Goal: Entertainment & Leisure: Consume media (video, audio)

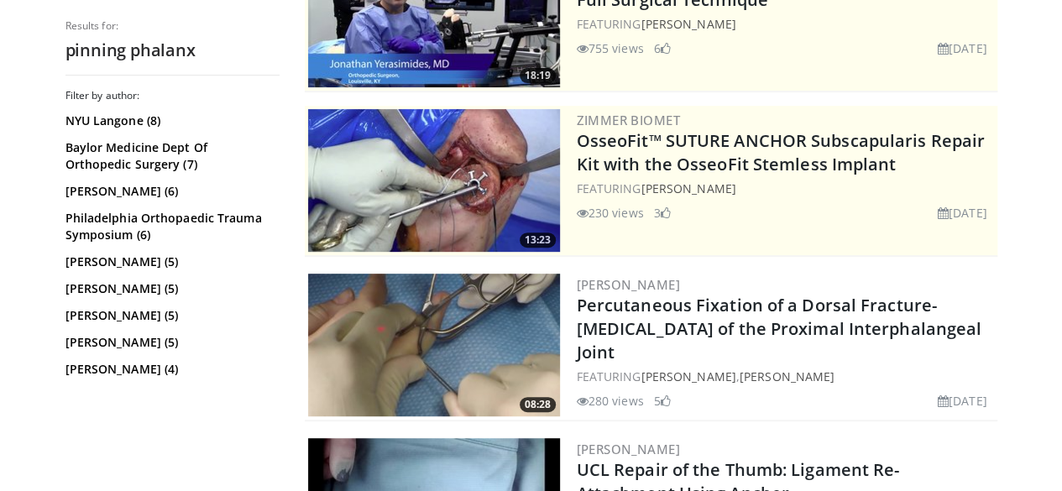
scroll to position [246, 0]
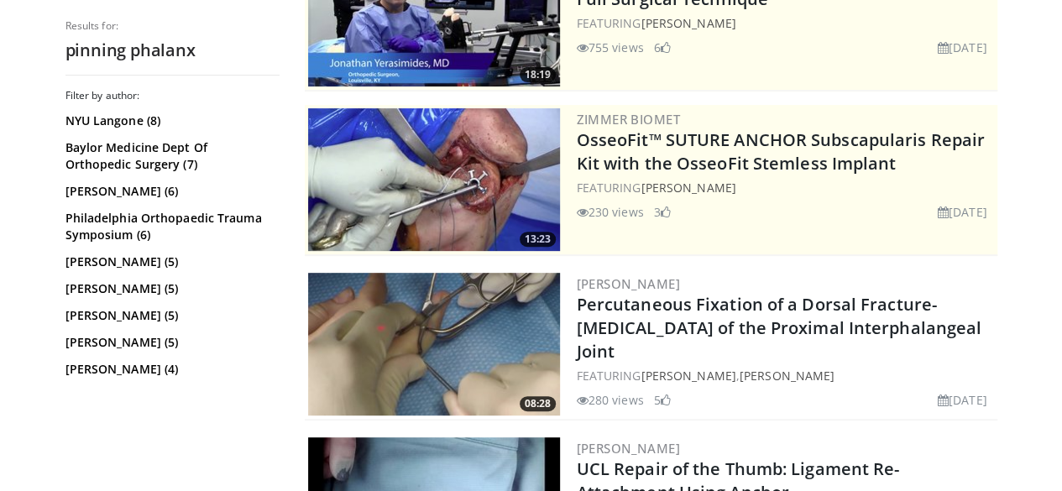
click at [793, 316] on link "Percutaneous Fixation of a Dorsal Fracture-[MEDICAL_DATA] of the Proximal Inter…" at bounding box center [780, 328] width 406 height 70
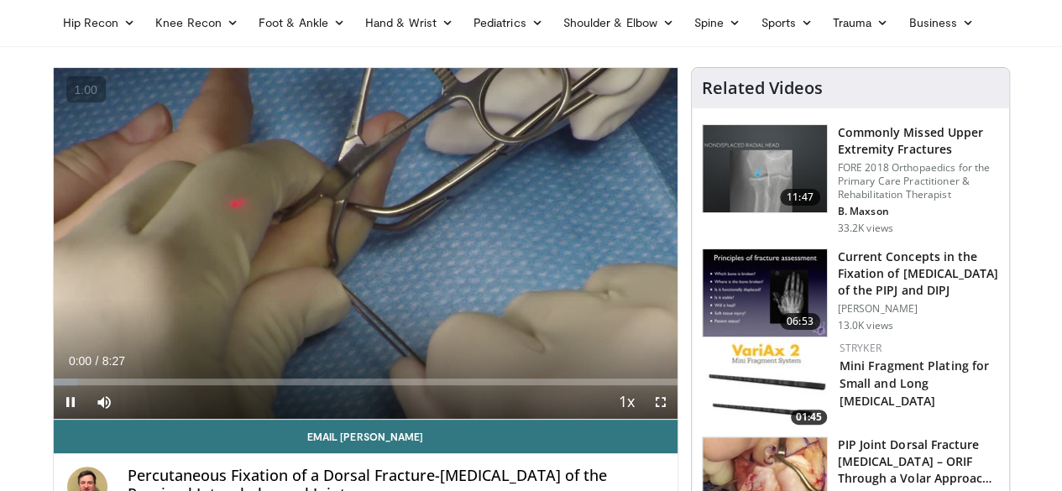
scroll to position [64, 0]
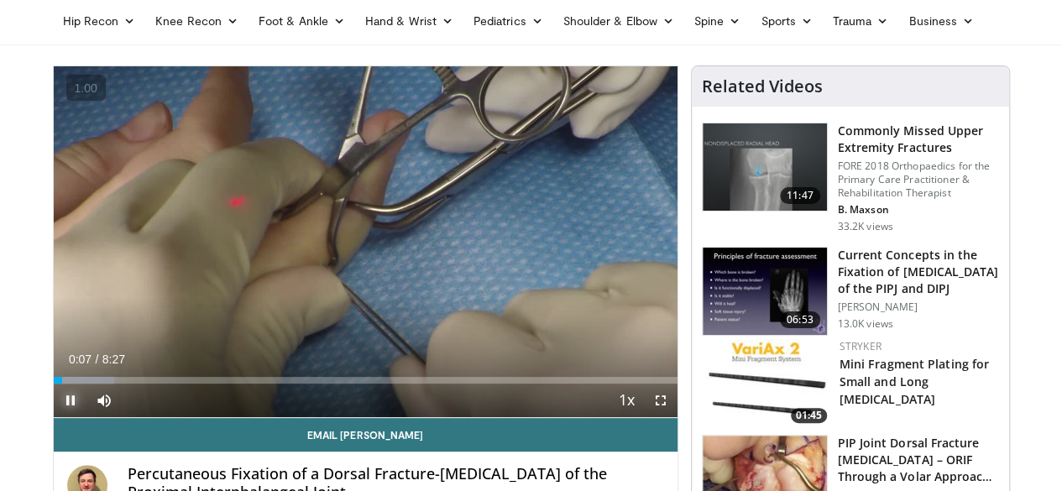
click at [54, 417] on span "Video Player" at bounding box center [71, 401] width 34 height 34
click at [677, 417] on span "Video Player" at bounding box center [661, 401] width 34 height 34
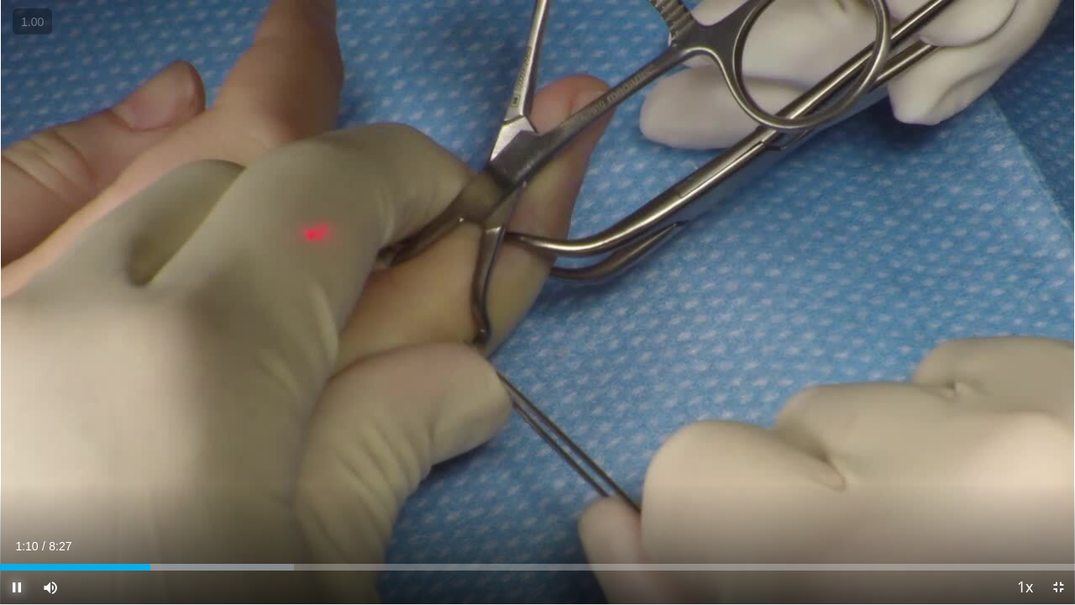
click at [23, 490] on span "Video Player" at bounding box center [17, 587] width 34 height 34
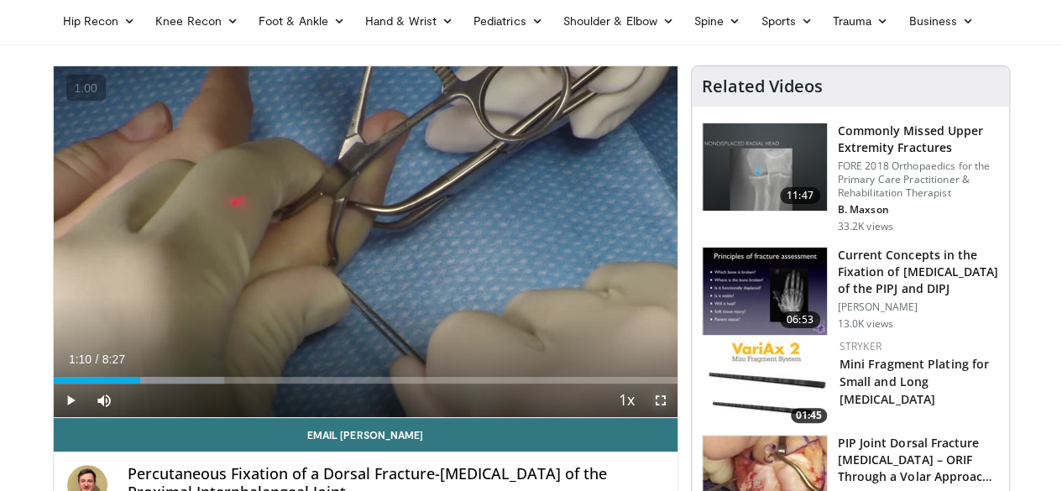
click at [678, 417] on span "Video Player" at bounding box center [661, 401] width 34 height 34
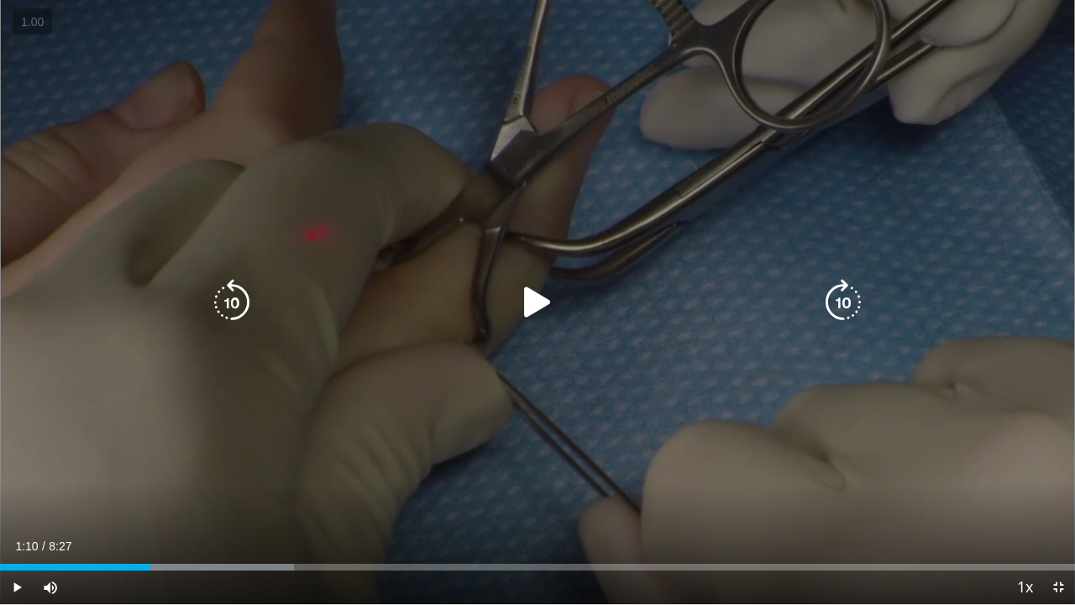
click at [529, 304] on icon "Video Player" at bounding box center [537, 302] width 47 height 47
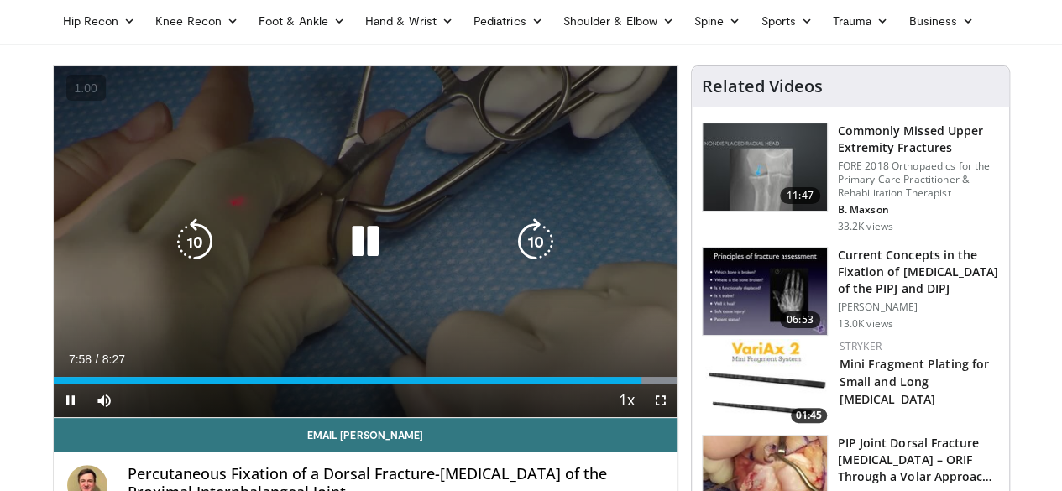
click at [342, 265] on icon "Video Player" at bounding box center [365, 241] width 47 height 47
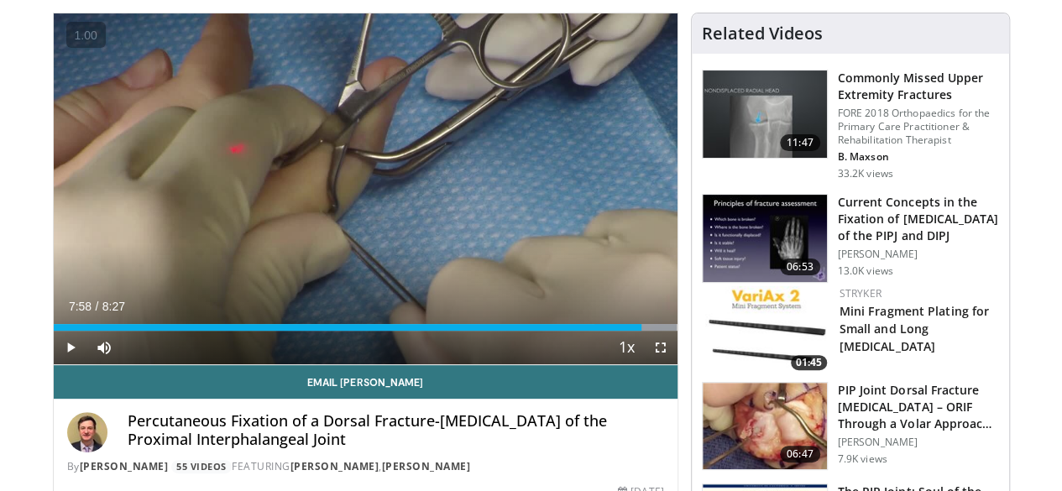
scroll to position [116, 0]
